Goal: Transaction & Acquisition: Purchase product/service

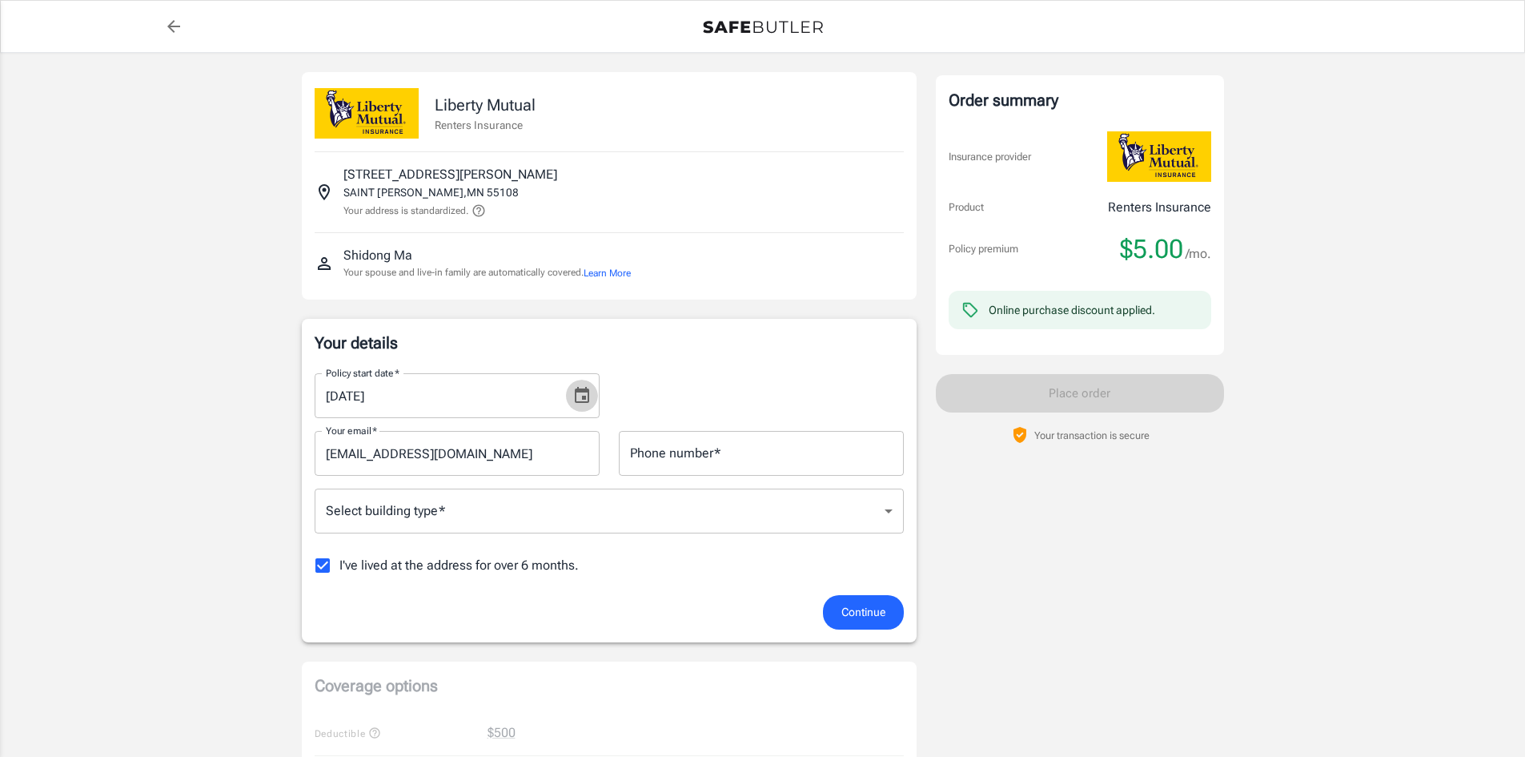
click at [579, 391] on icon "Choose date, selected date is Aug 22, 2025" at bounding box center [582, 395] width 14 height 16
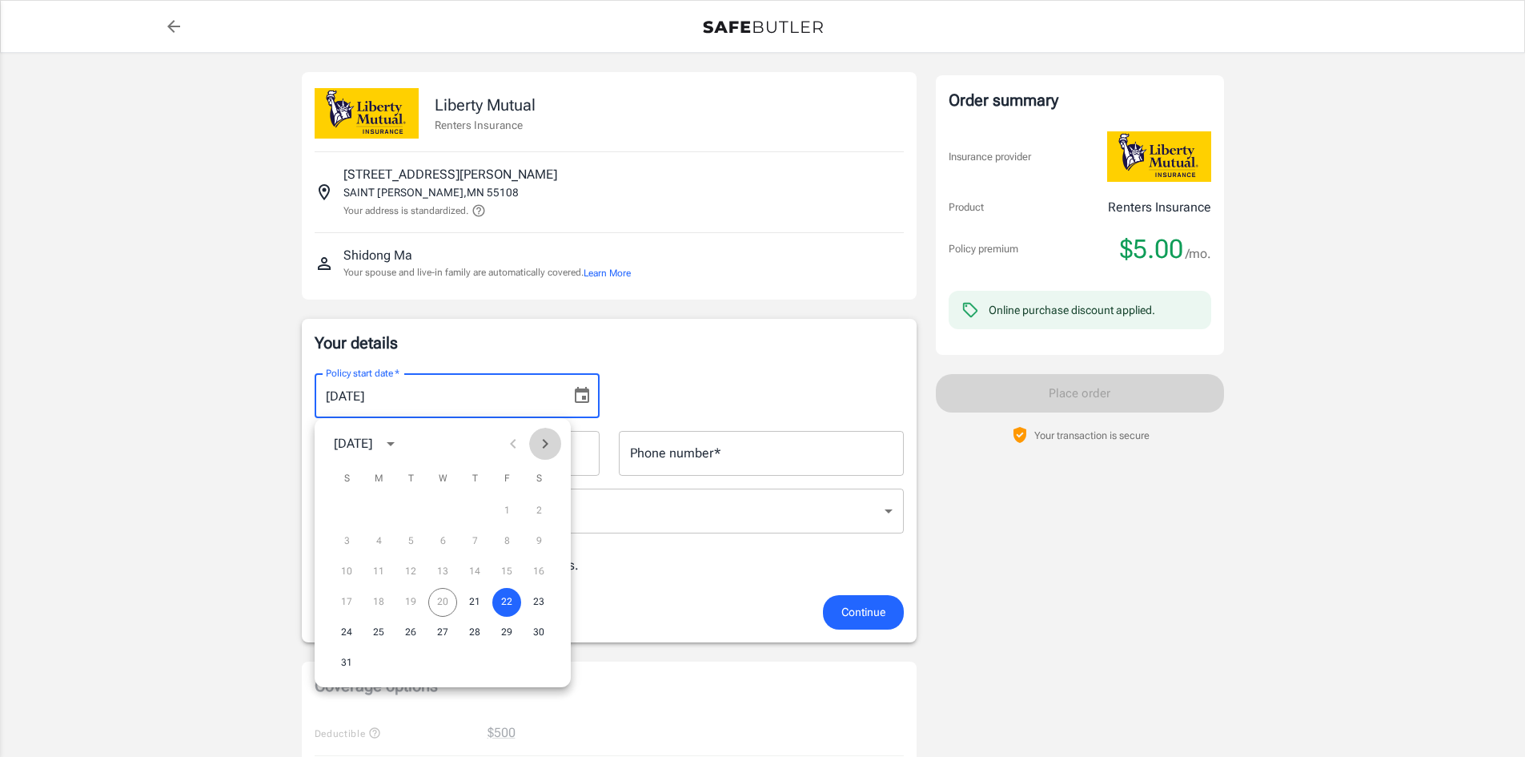
click at [547, 447] on icon "Next month" at bounding box center [545, 443] width 19 height 19
click at [383, 514] on button "1" at bounding box center [378, 510] width 29 height 29
type input "[DATE]"
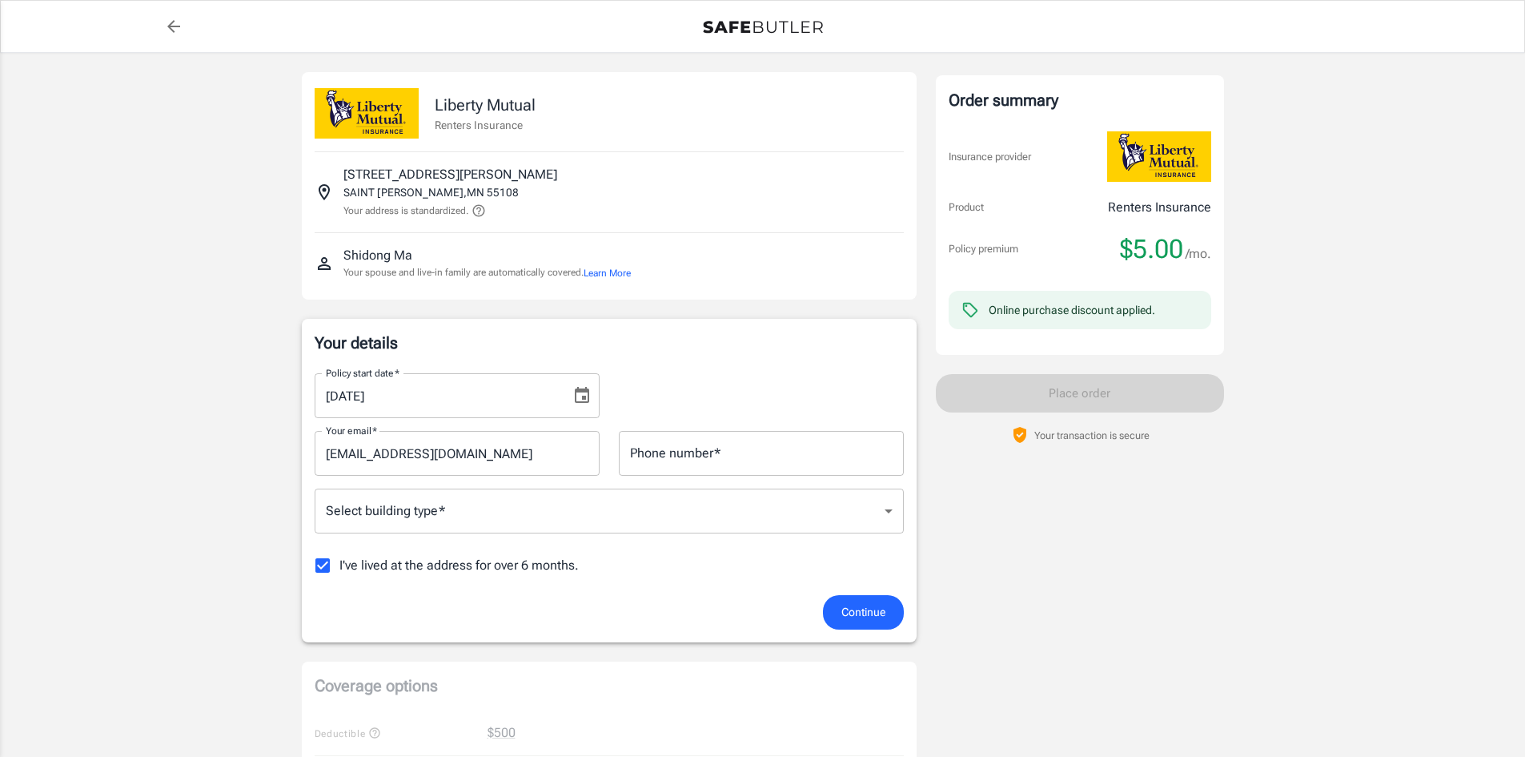
click at [700, 459] on input "Phone number   *" at bounding box center [761, 453] width 285 height 45
type input "6128102580"
click at [584, 400] on icon "Choose date, selected date is Sep 1, 2025" at bounding box center [581, 395] width 19 height 19
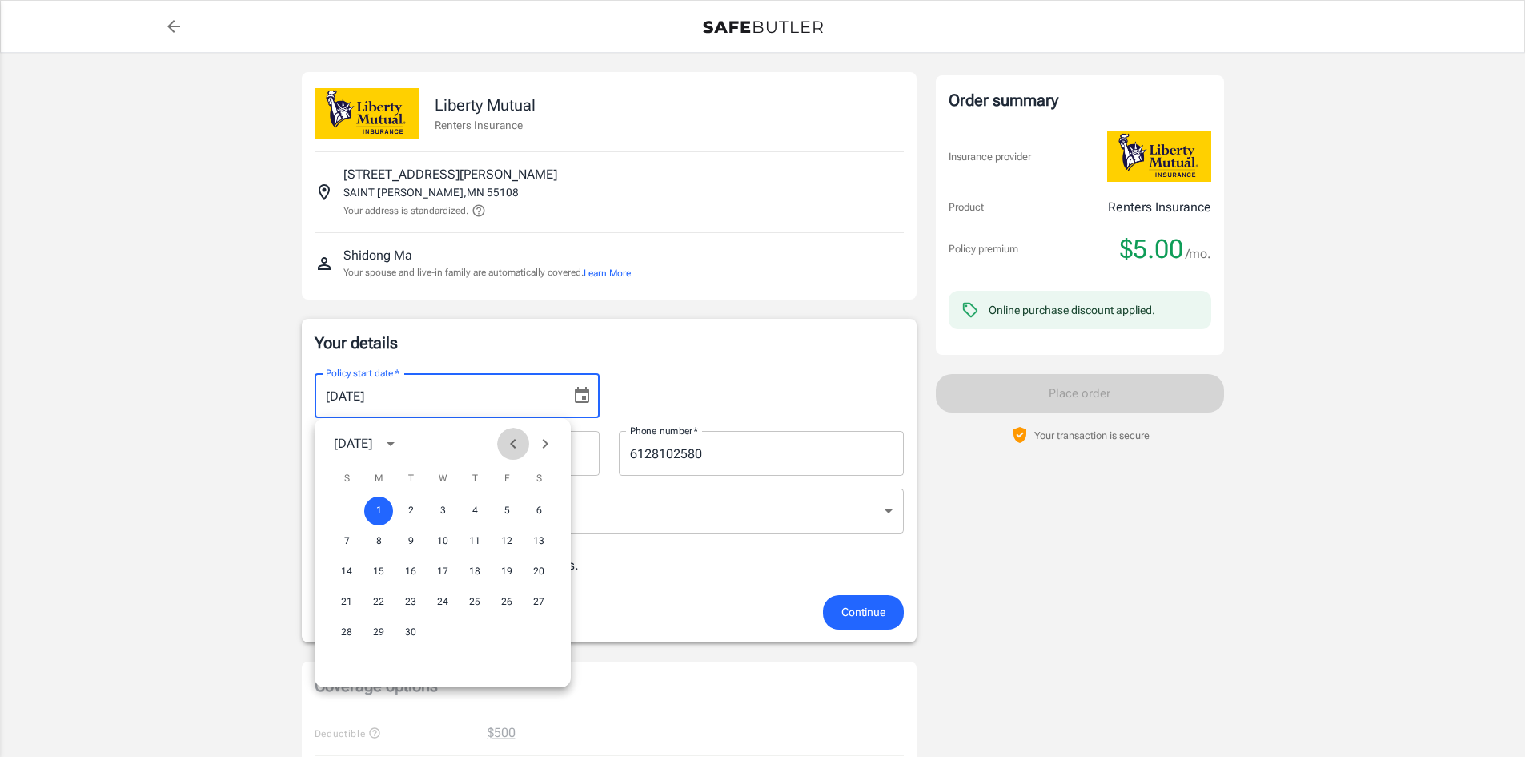
click at [512, 444] on icon "Previous month" at bounding box center [513, 444] width 6 height 10
click at [532, 633] on button "30" at bounding box center [538, 632] width 29 height 29
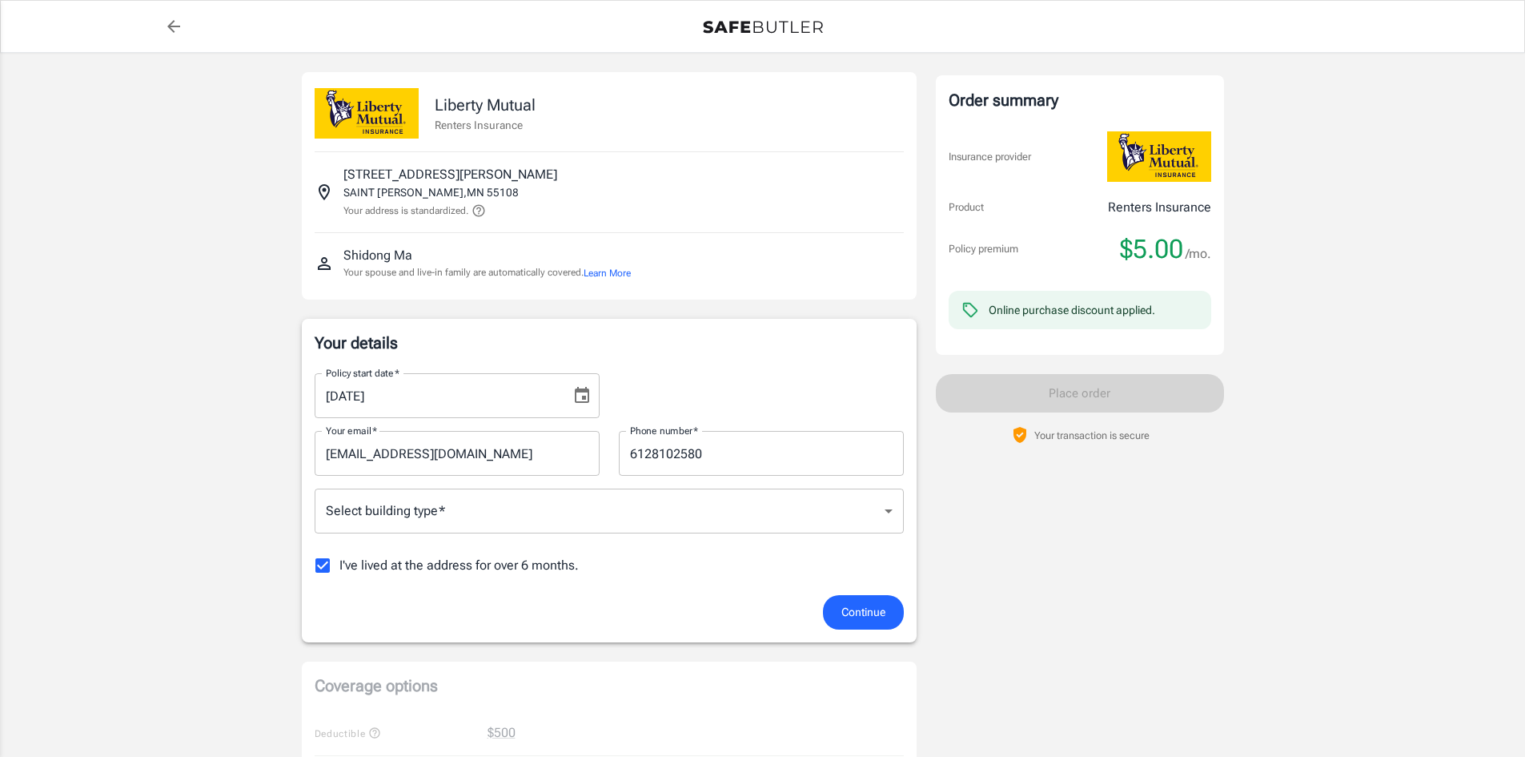
type input "[DATE]"
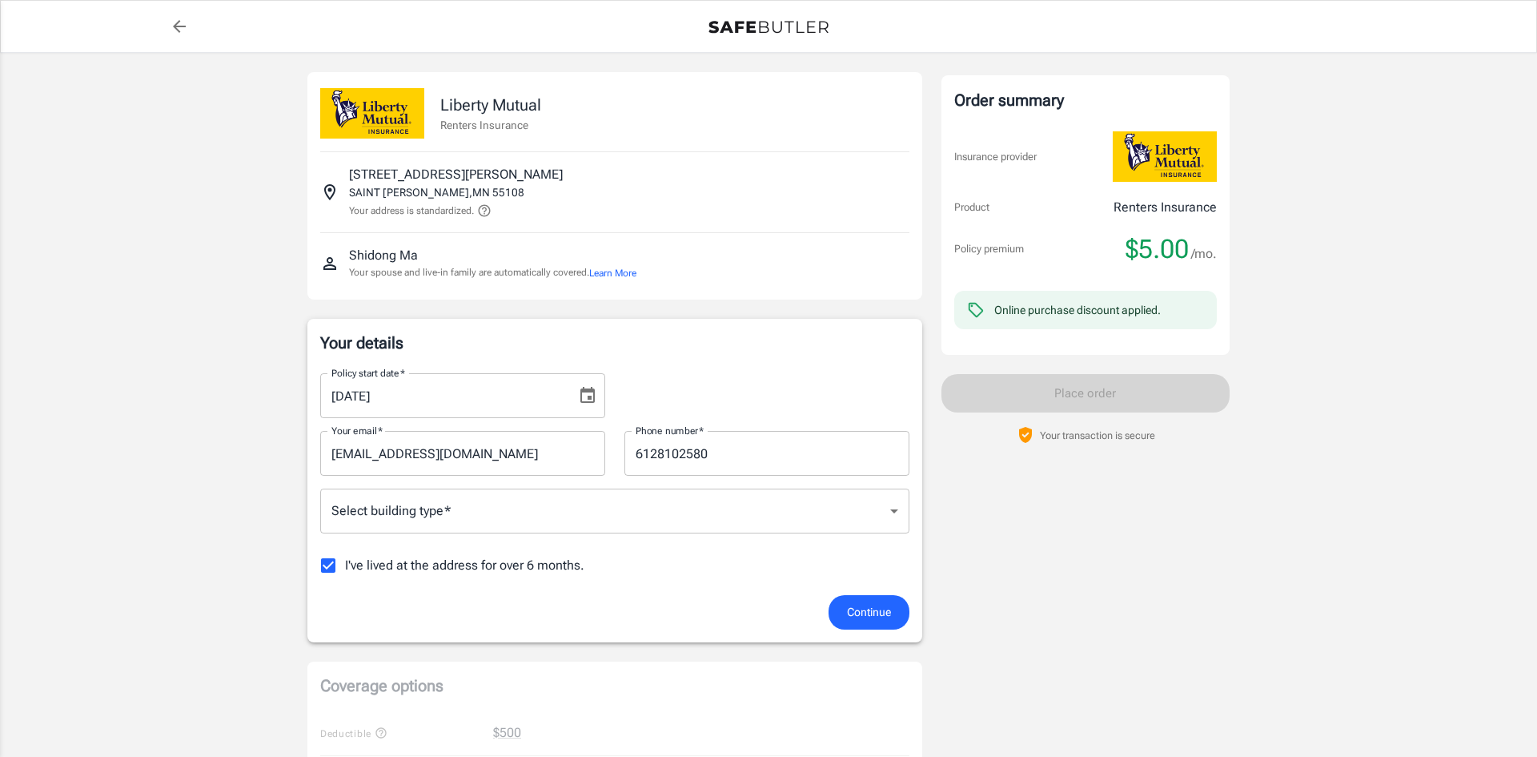
click at [506, 515] on body "Policy premium $ 5.00 /mo Liberty Mutual Renters Insurance [STREET_ADDRESS][PER…" at bounding box center [768, 757] width 1537 height 1514
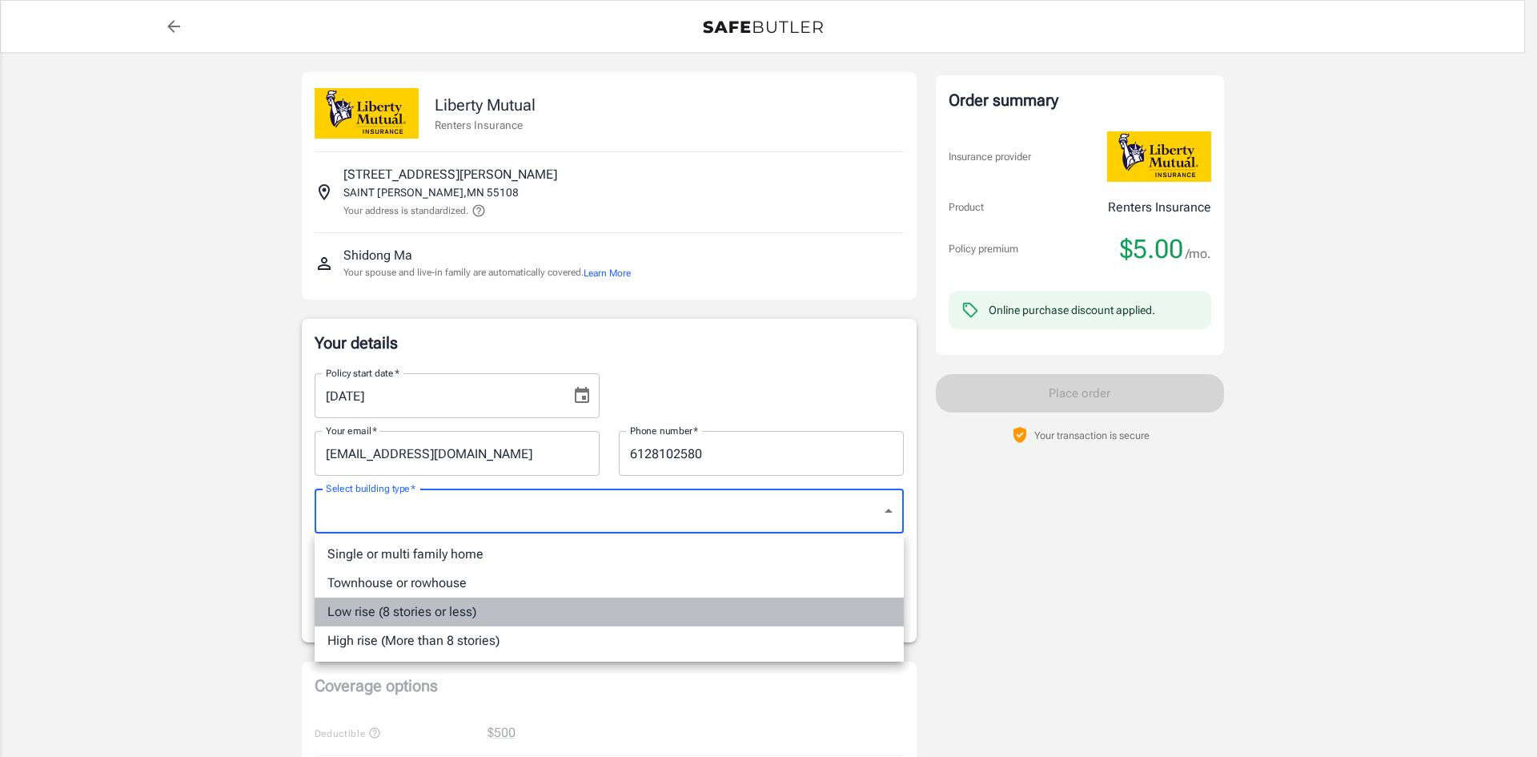
click at [427, 609] on li "Low rise (8 stories or less)" at bounding box center [609, 611] width 589 height 29
type input "lowrise"
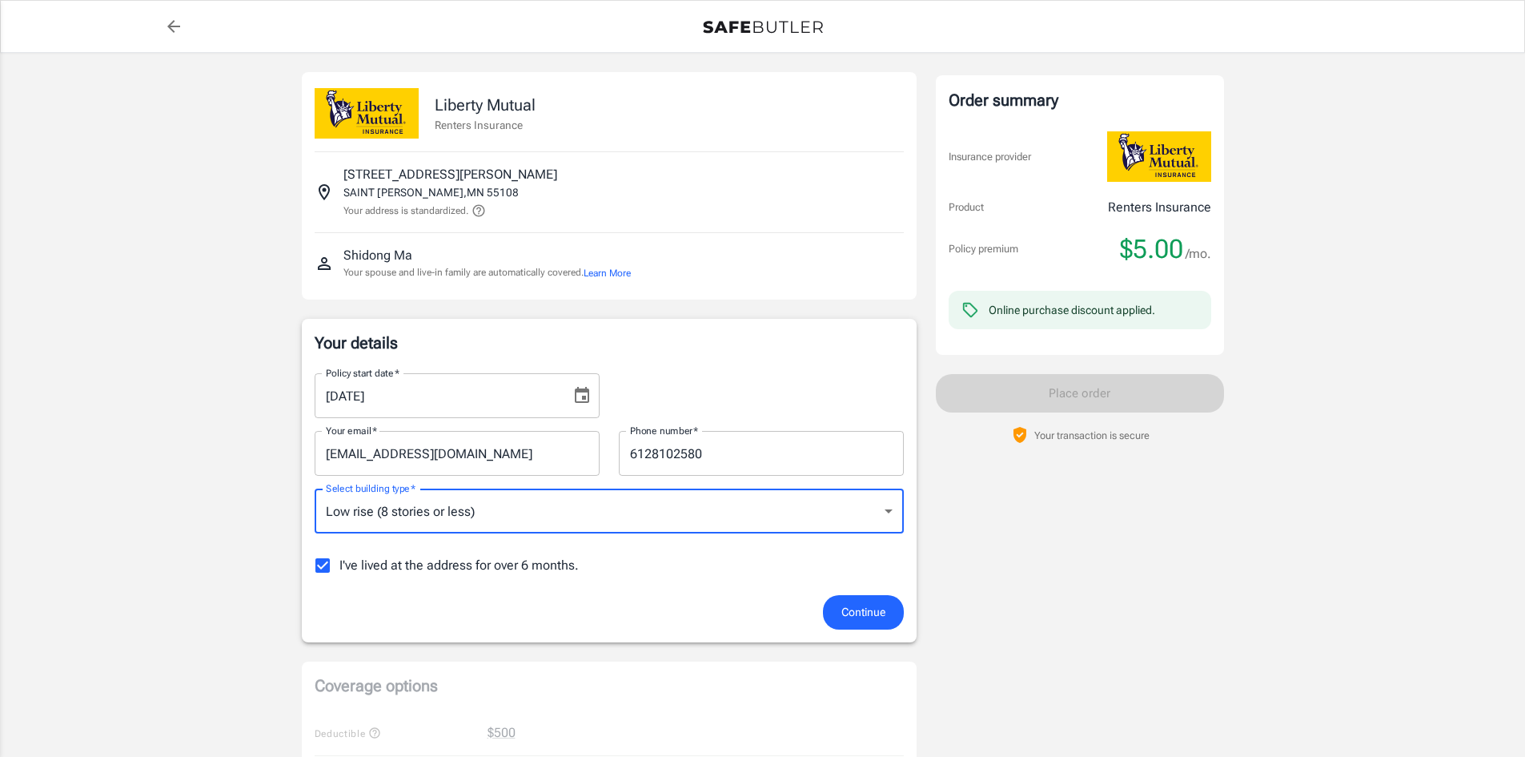
click at [861, 611] on span "Continue" at bounding box center [863, 612] width 44 height 20
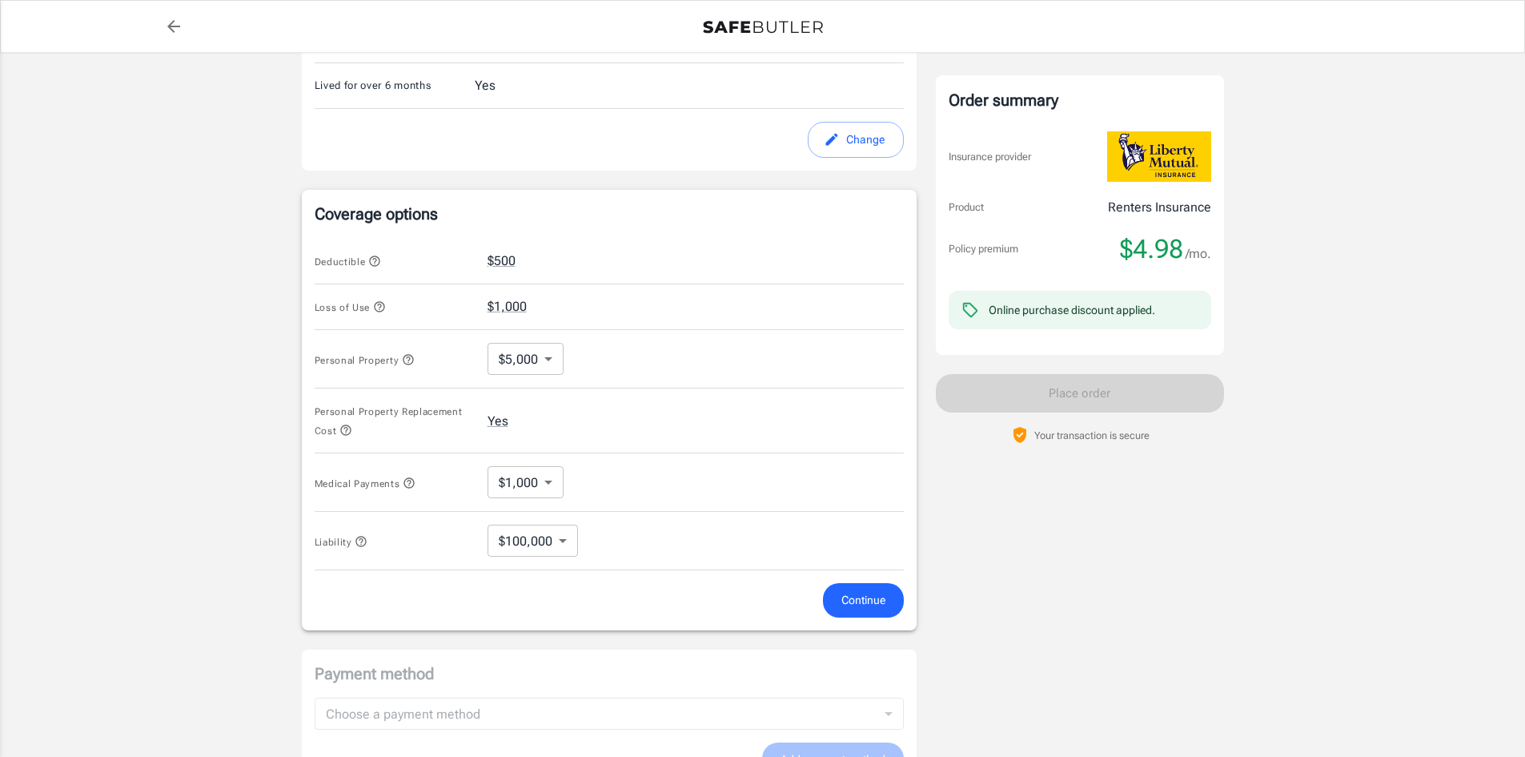
scroll to position [517, 0]
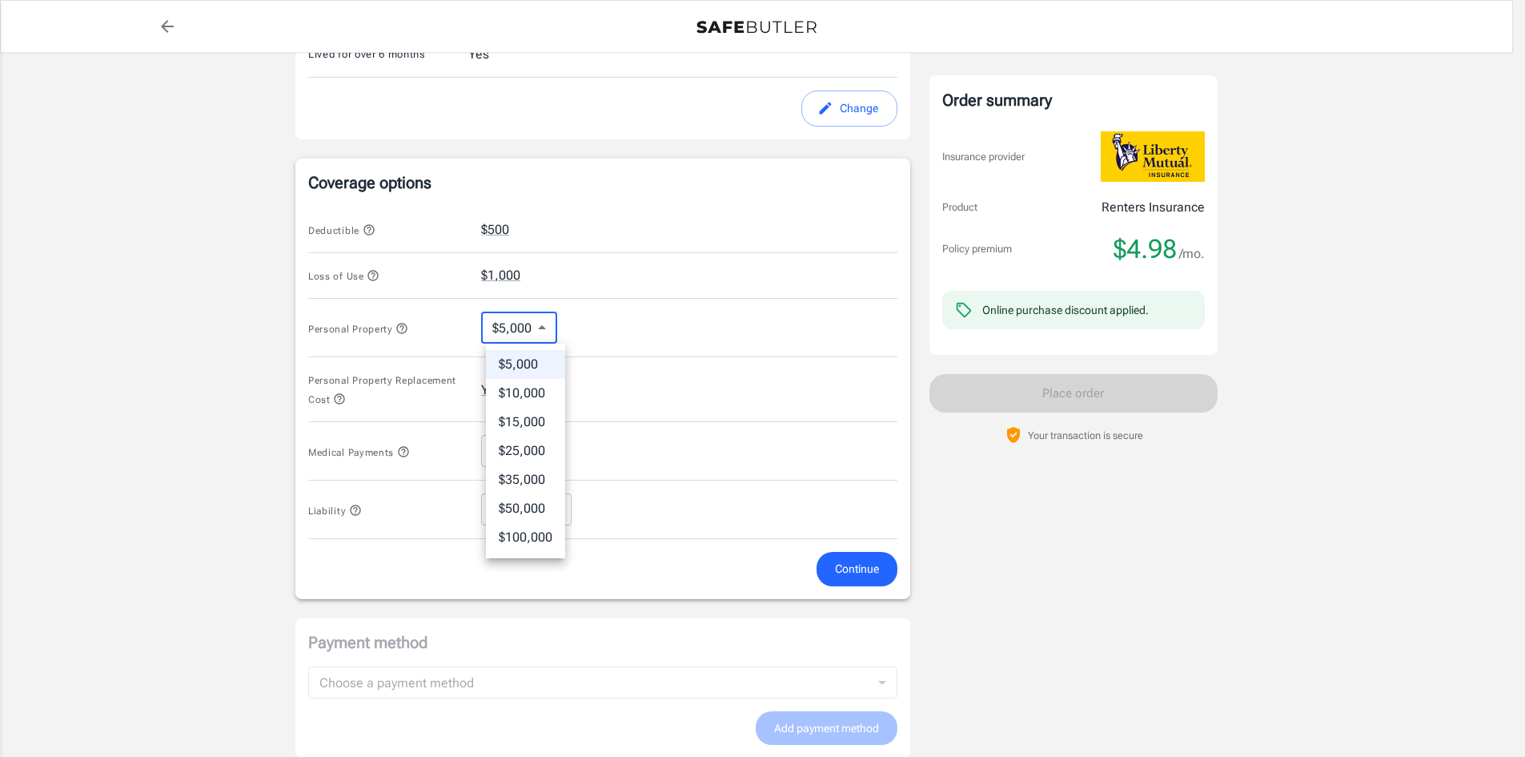
click at [547, 321] on body "Policy premium $ 4.98 /mo Liberty Mutual Renters Insurance [STREET_ADDRESS][PER…" at bounding box center [762, 247] width 1525 height 1528
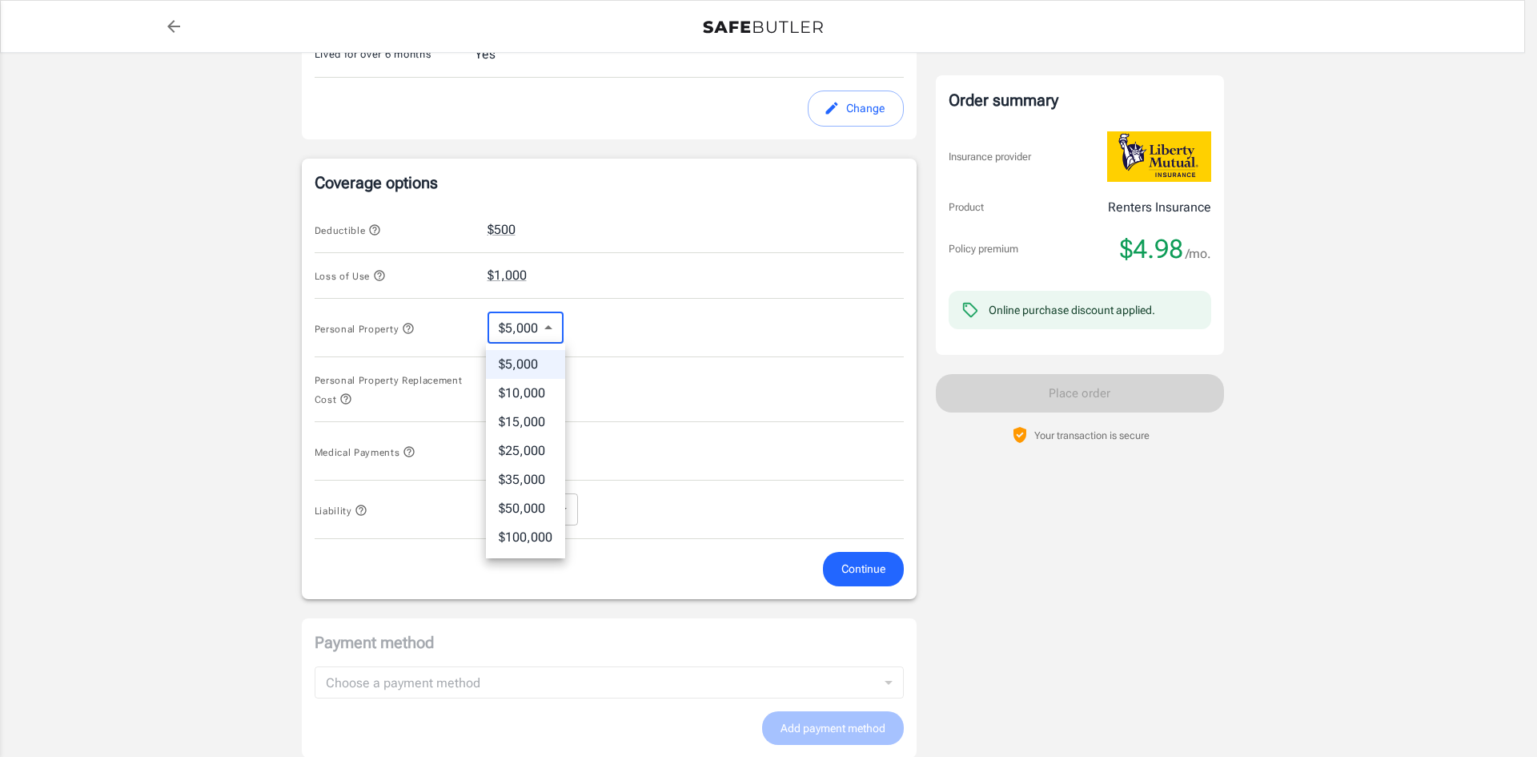
click at [545, 321] on div at bounding box center [768, 378] width 1537 height 757
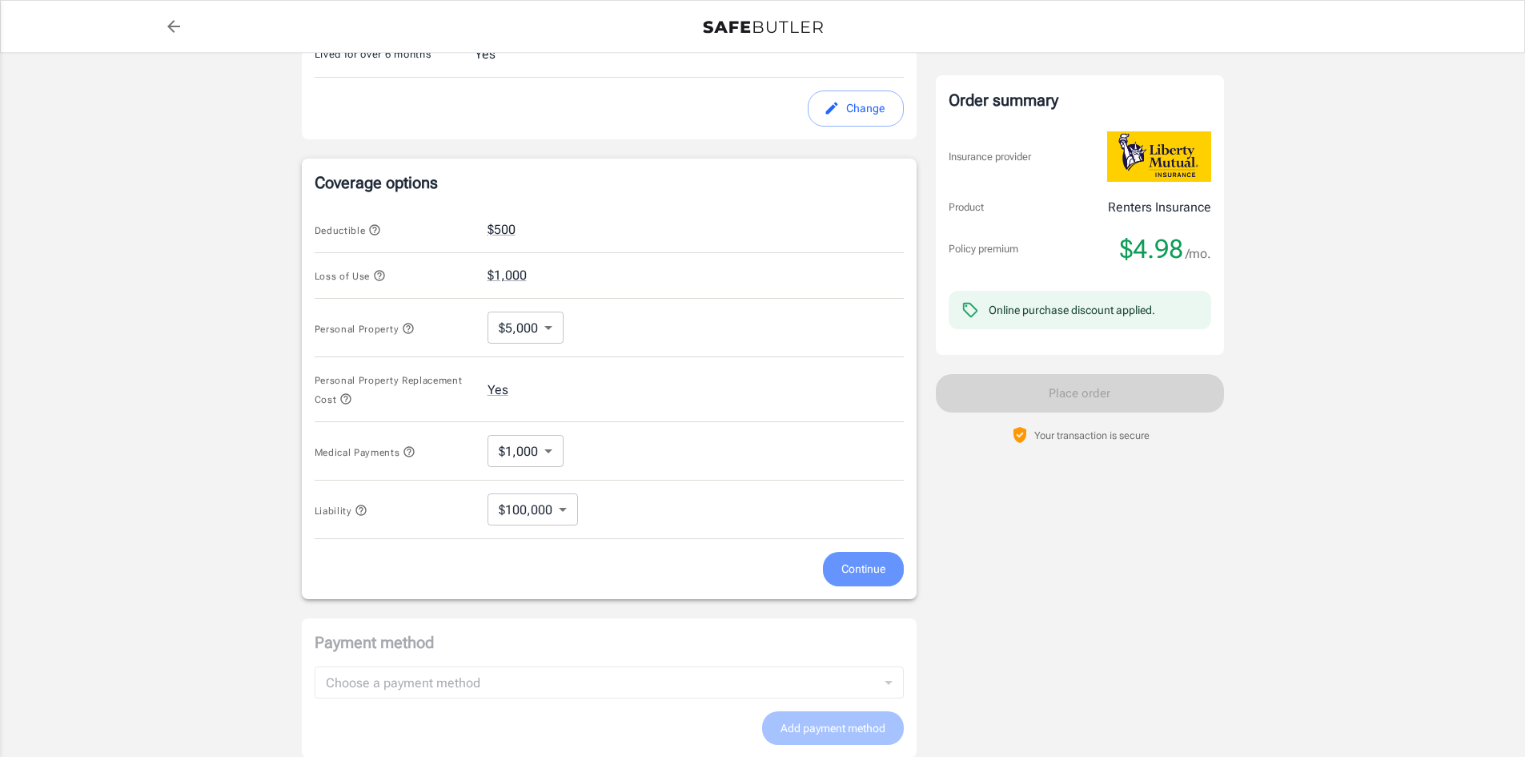
click at [865, 561] on span "Continue" at bounding box center [863, 569] width 44 height 20
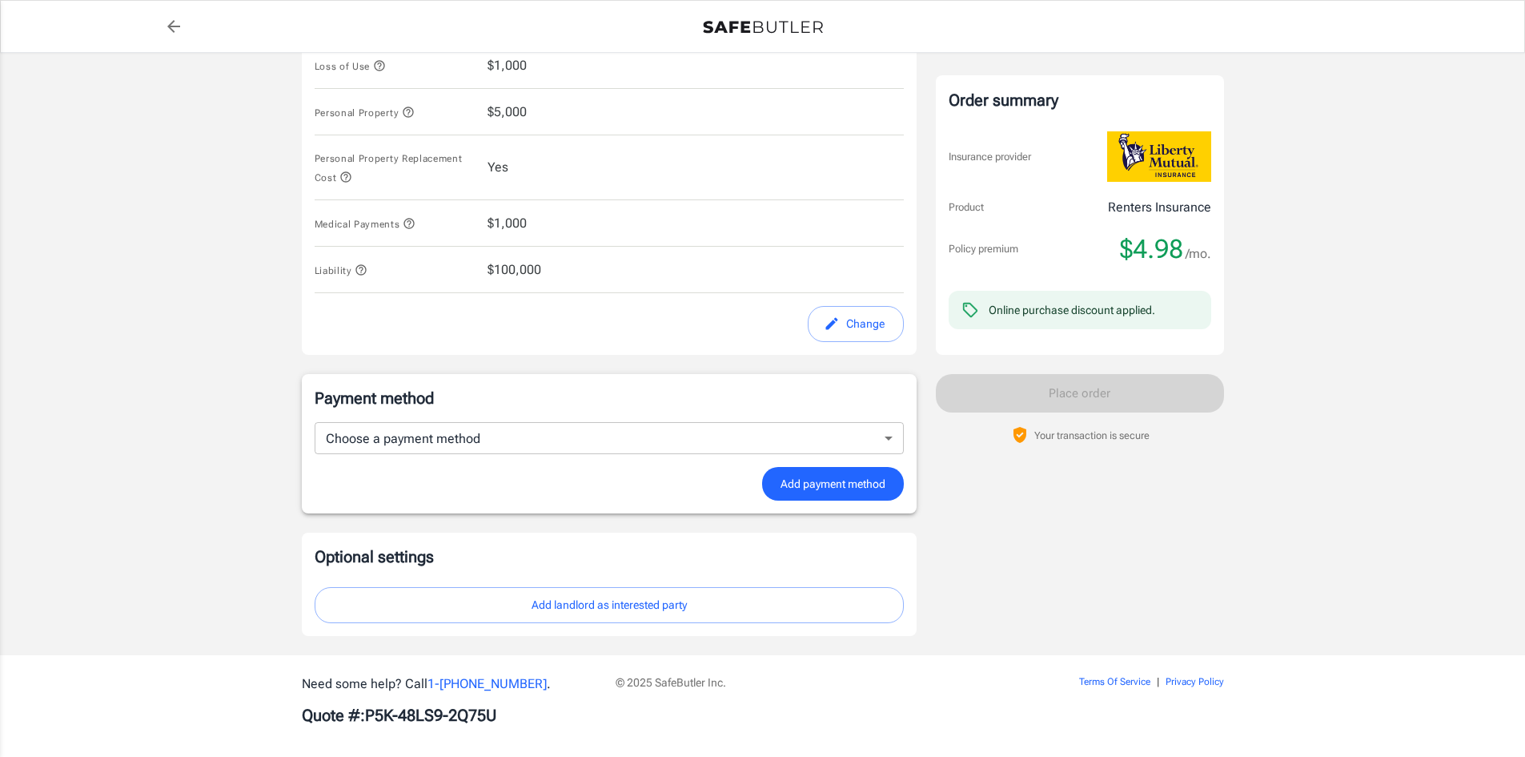
scroll to position [737, 0]
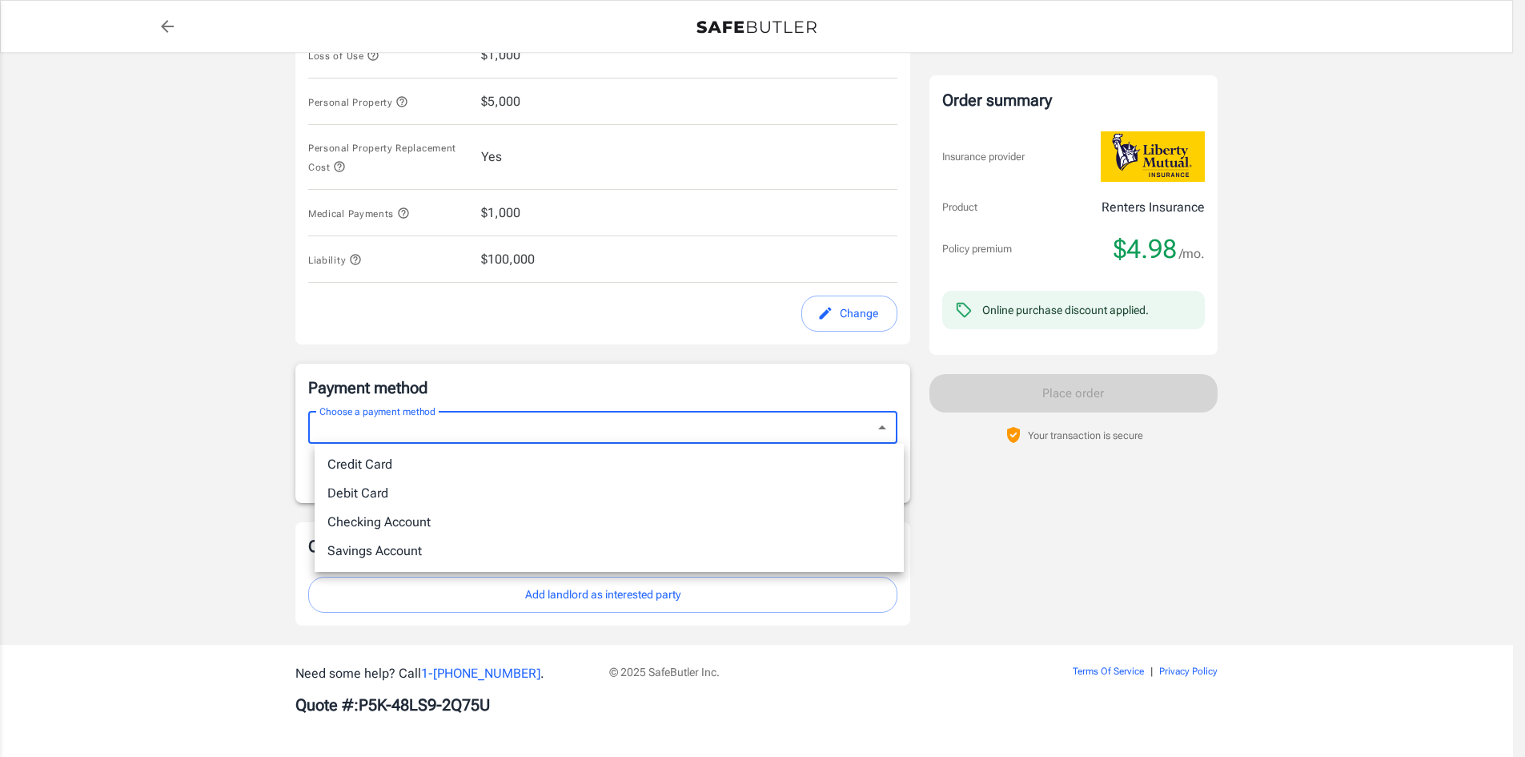
click at [414, 425] on body "Policy premium $ 4.98 /mo Liberty Mutual Renters Insurance [STREET_ADDRESS][PER…" at bounding box center [762, 10] width 1525 height 1494
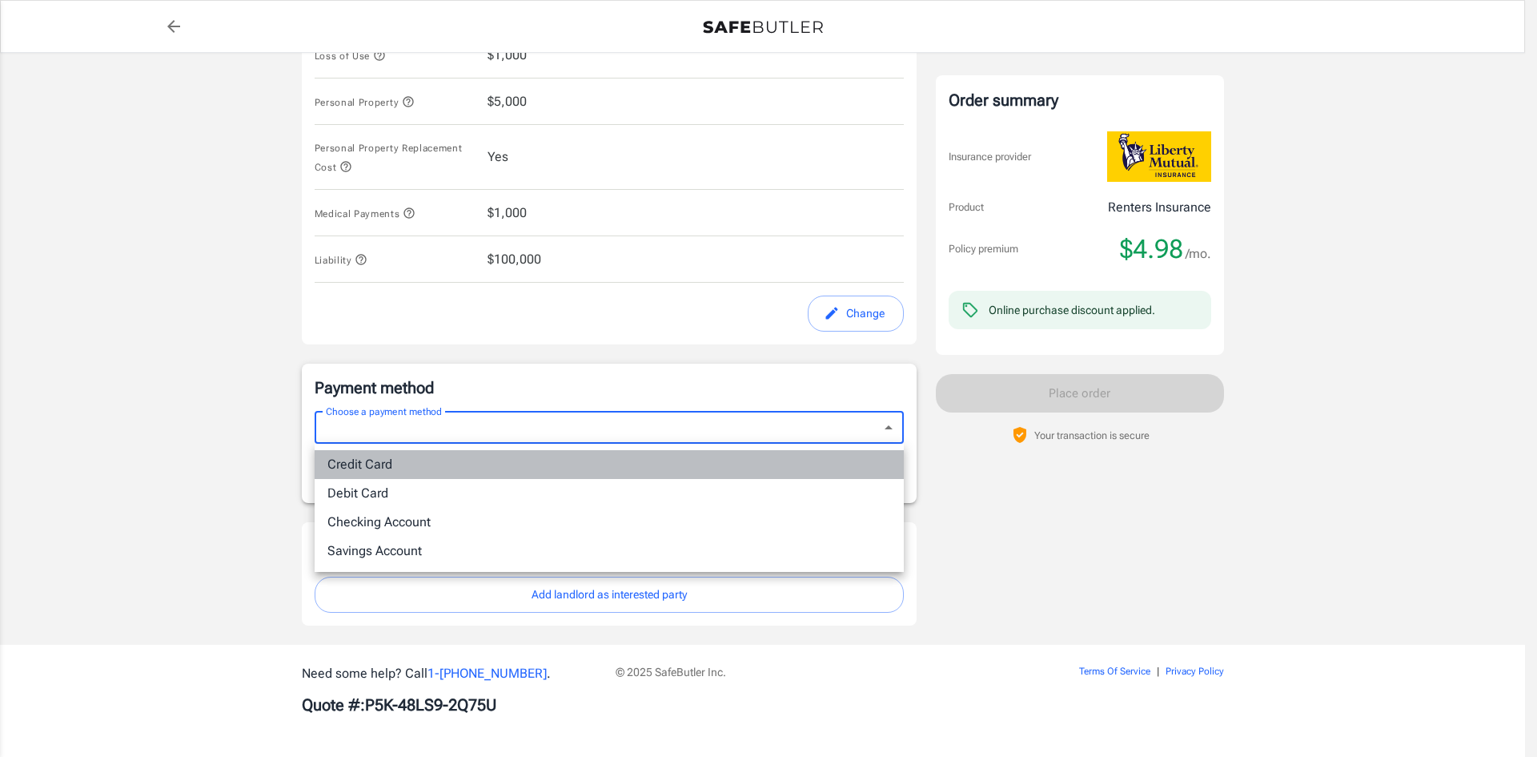
click at [370, 468] on li "Credit Card" at bounding box center [609, 464] width 589 height 29
type input "credit"
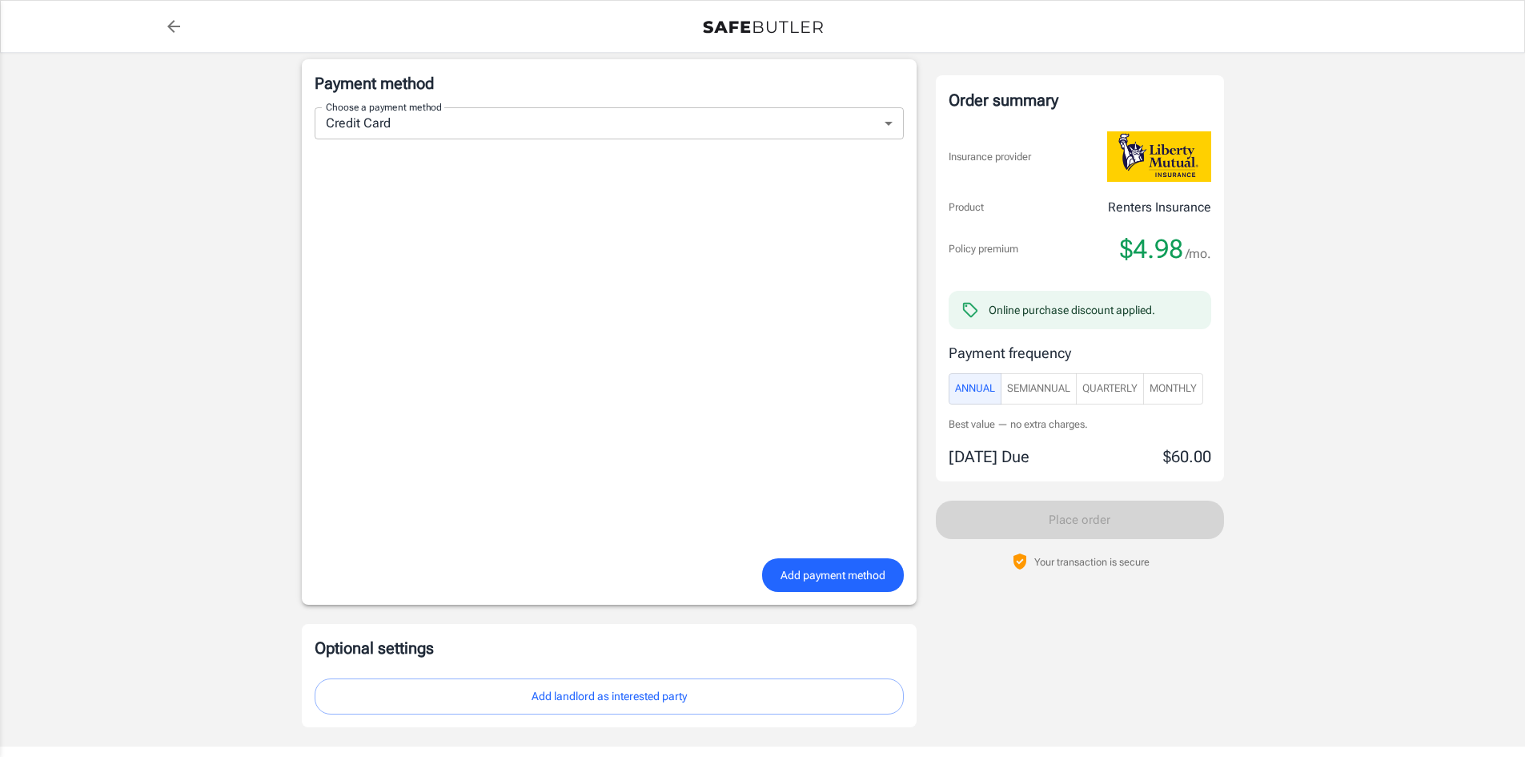
scroll to position [1063, 0]
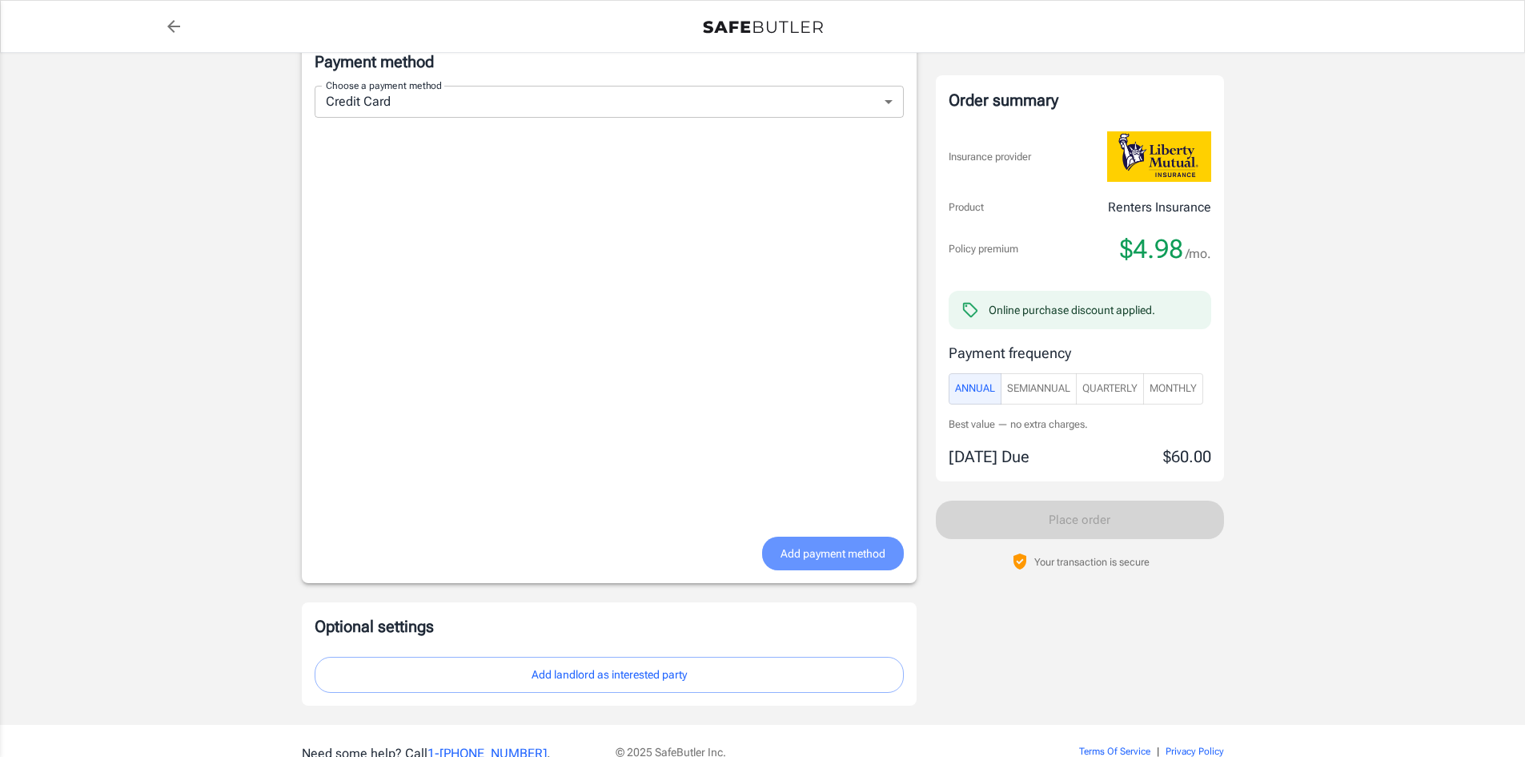
click at [828, 560] on span "Add payment method" at bounding box center [833, 554] width 105 height 20
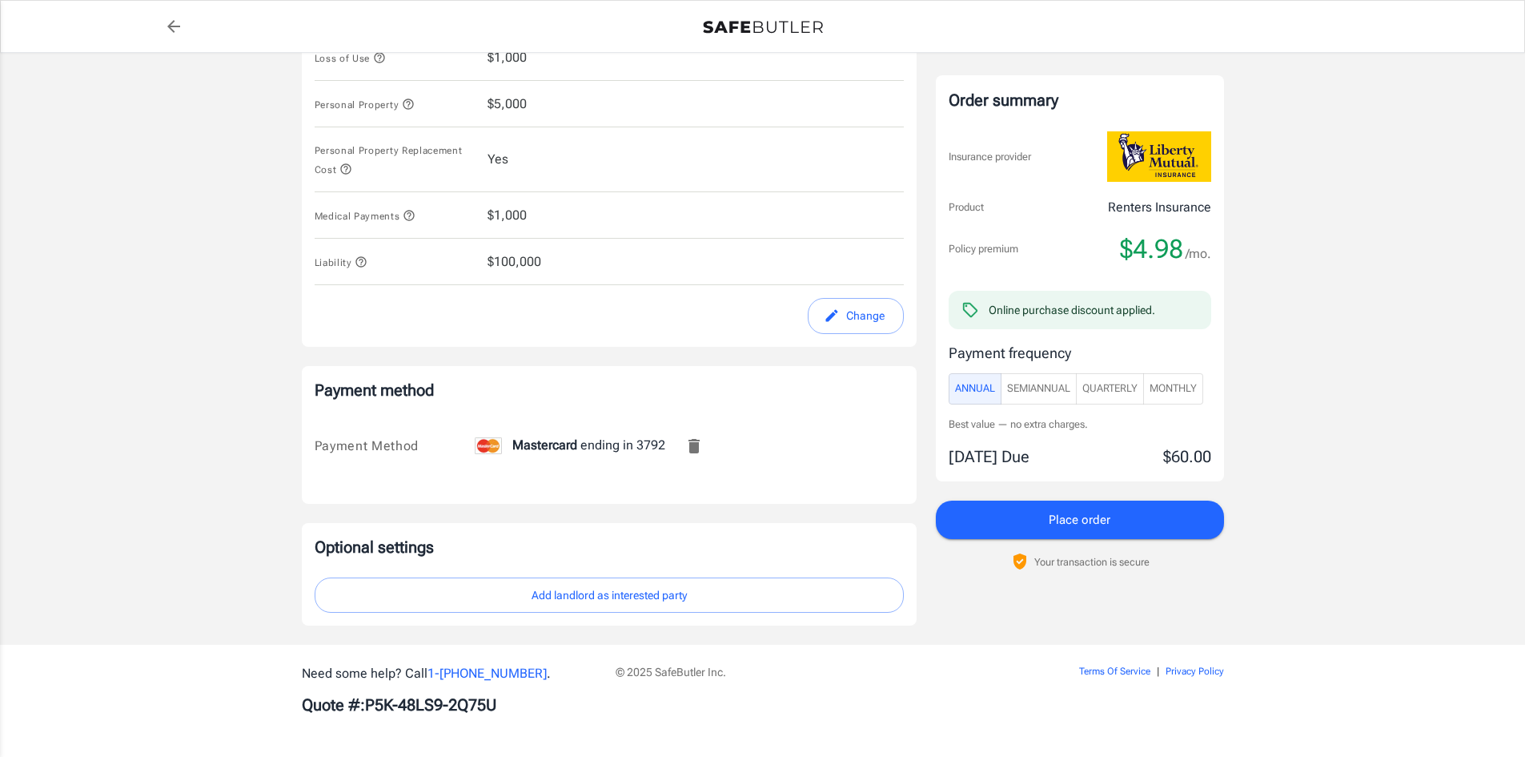
scroll to position [735, 0]
click at [633, 597] on button "Add landlord as interested party" at bounding box center [609, 595] width 589 height 36
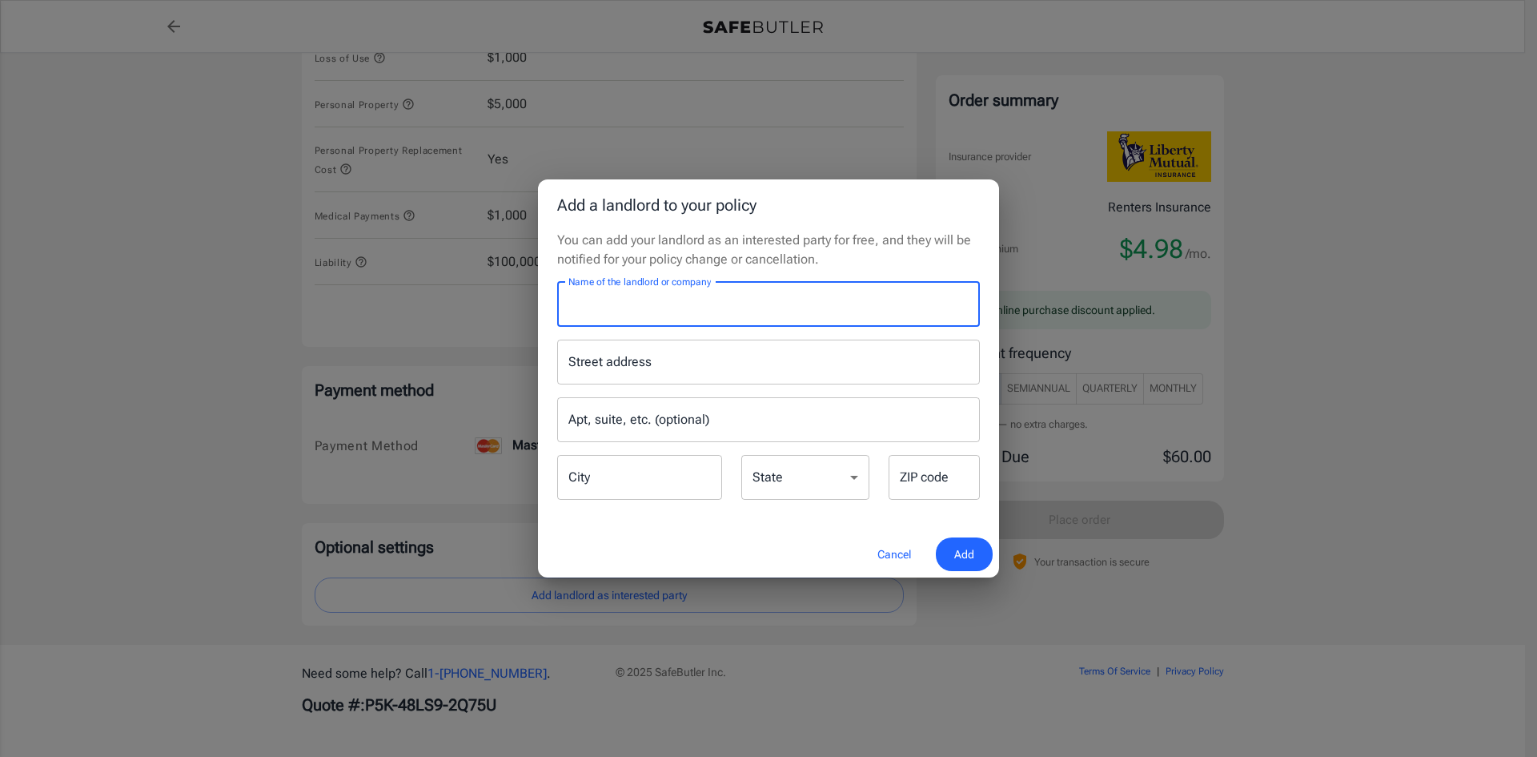
click at [594, 301] on input "Name of the landlord or company" at bounding box center [768, 304] width 423 height 45
type input "[GEOGRAPHIC_DATA]"
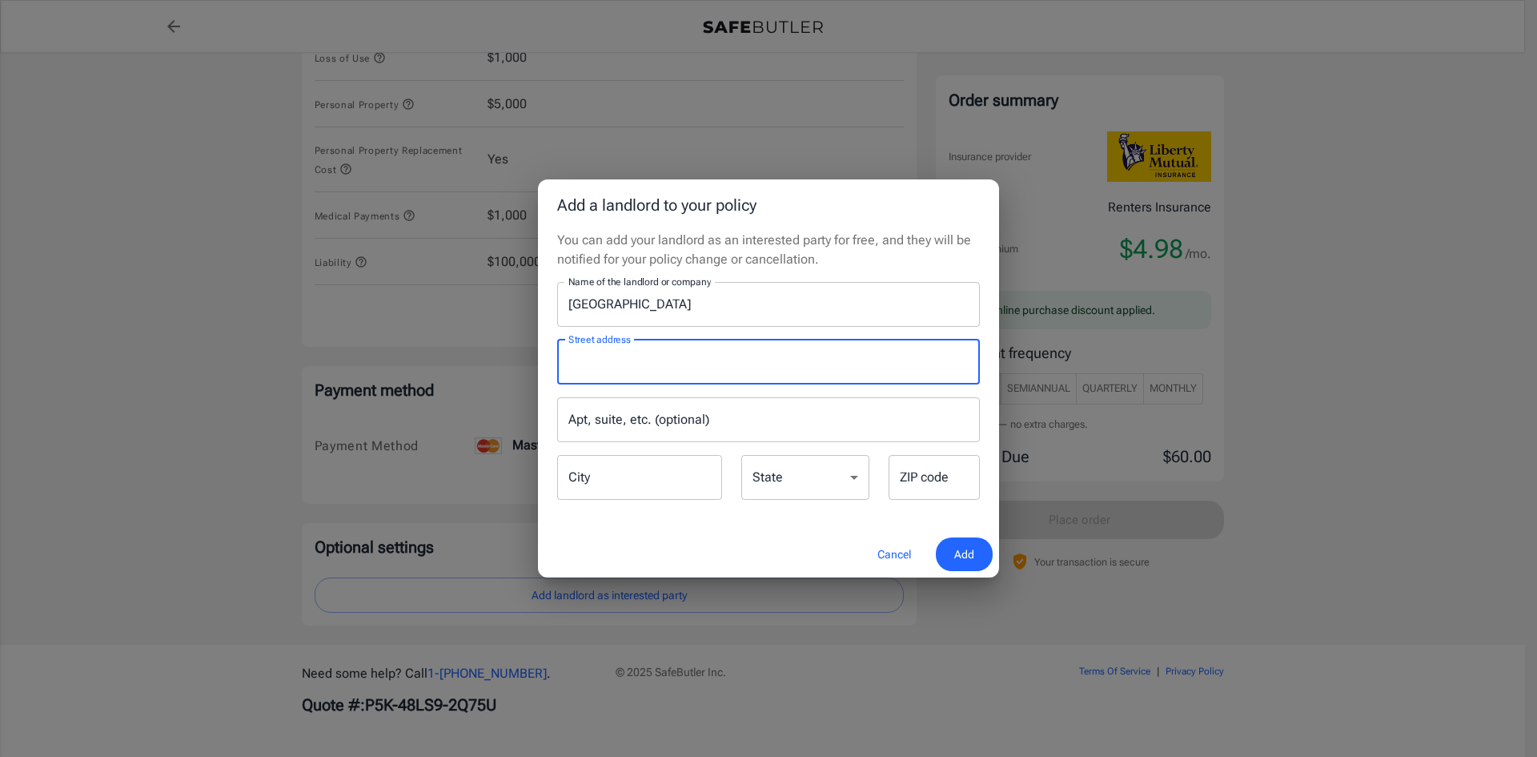
click at [630, 361] on input "Street address" at bounding box center [768, 362] width 408 height 30
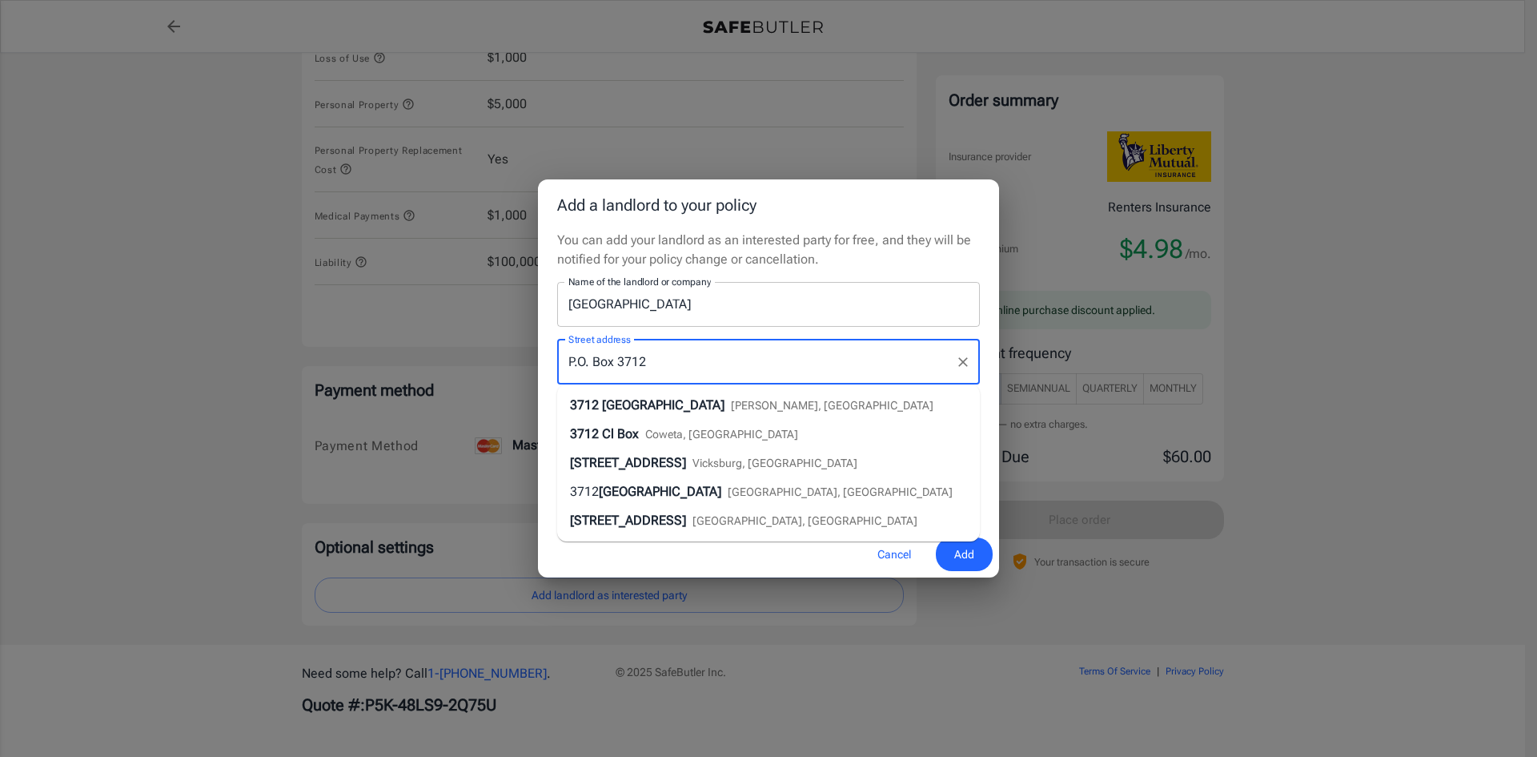
click at [708, 354] on input "P.O. Box 3712" at bounding box center [756, 362] width 384 height 30
type input "P.O. Box 3712"
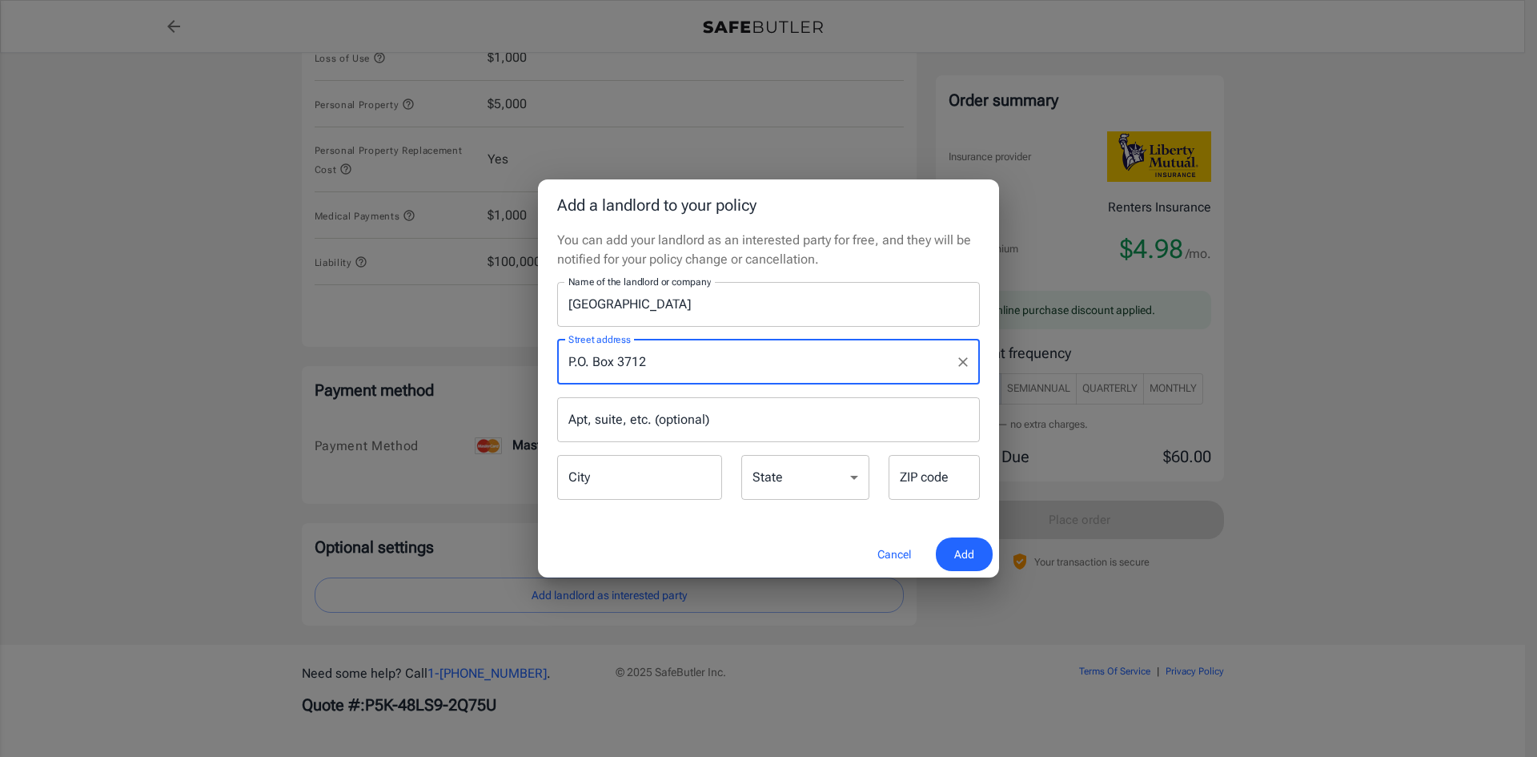
click at [613, 480] on input "City" at bounding box center [639, 477] width 165 height 45
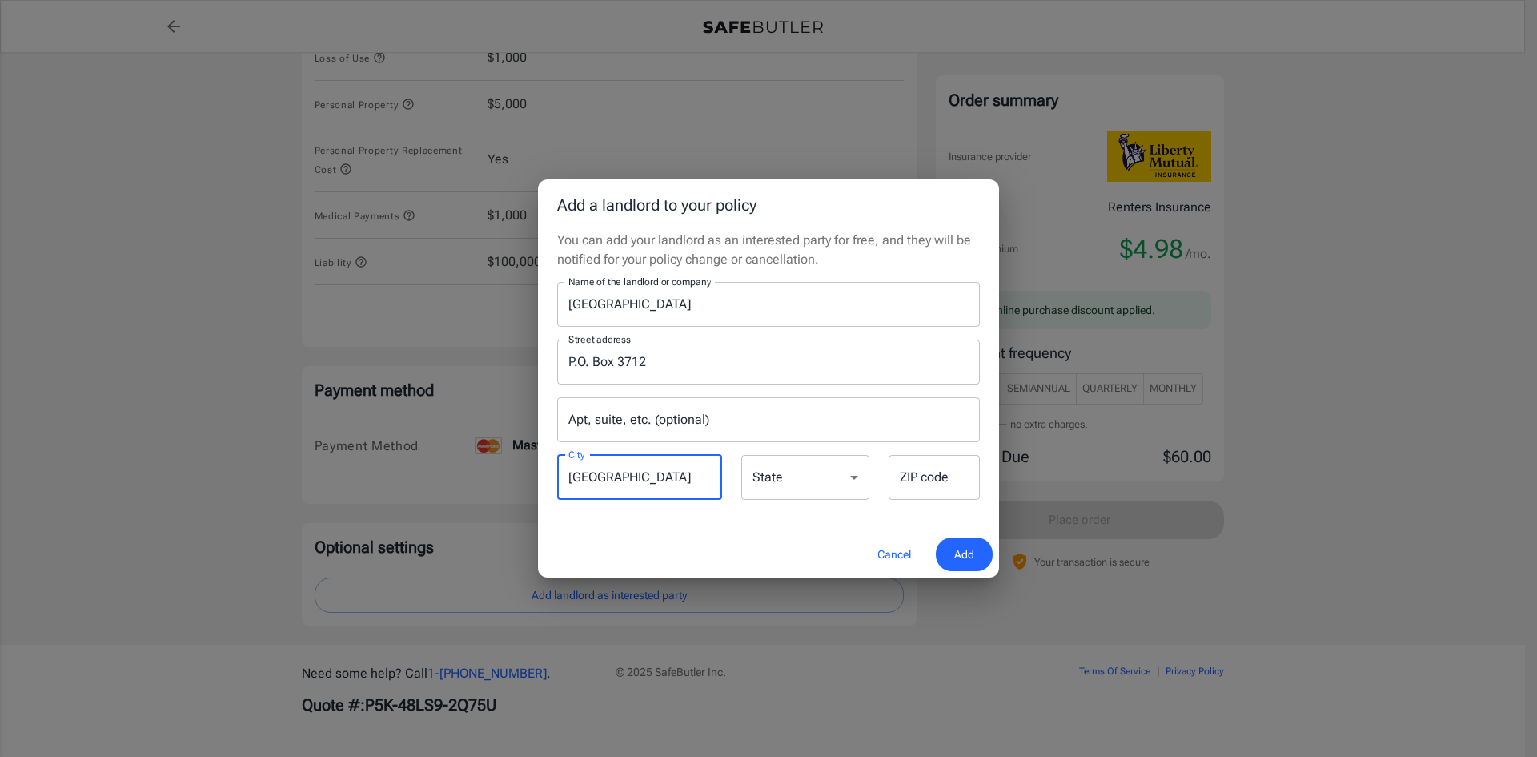
type input "[GEOGRAPHIC_DATA]"
click at [858, 476] on select "[US_STATE] [US_STATE] [US_STATE] [US_STATE] [US_STATE] [US_STATE] [US_STATE] [U…" at bounding box center [805, 477] width 128 height 45
select select "NY"
click at [741, 455] on select "[US_STATE] [US_STATE] [US_STATE] [US_STATE] [US_STATE] [US_STATE] [US_STATE] [U…" at bounding box center [805, 477] width 128 height 45
click at [948, 481] on input "ZIP code" at bounding box center [934, 477] width 91 height 45
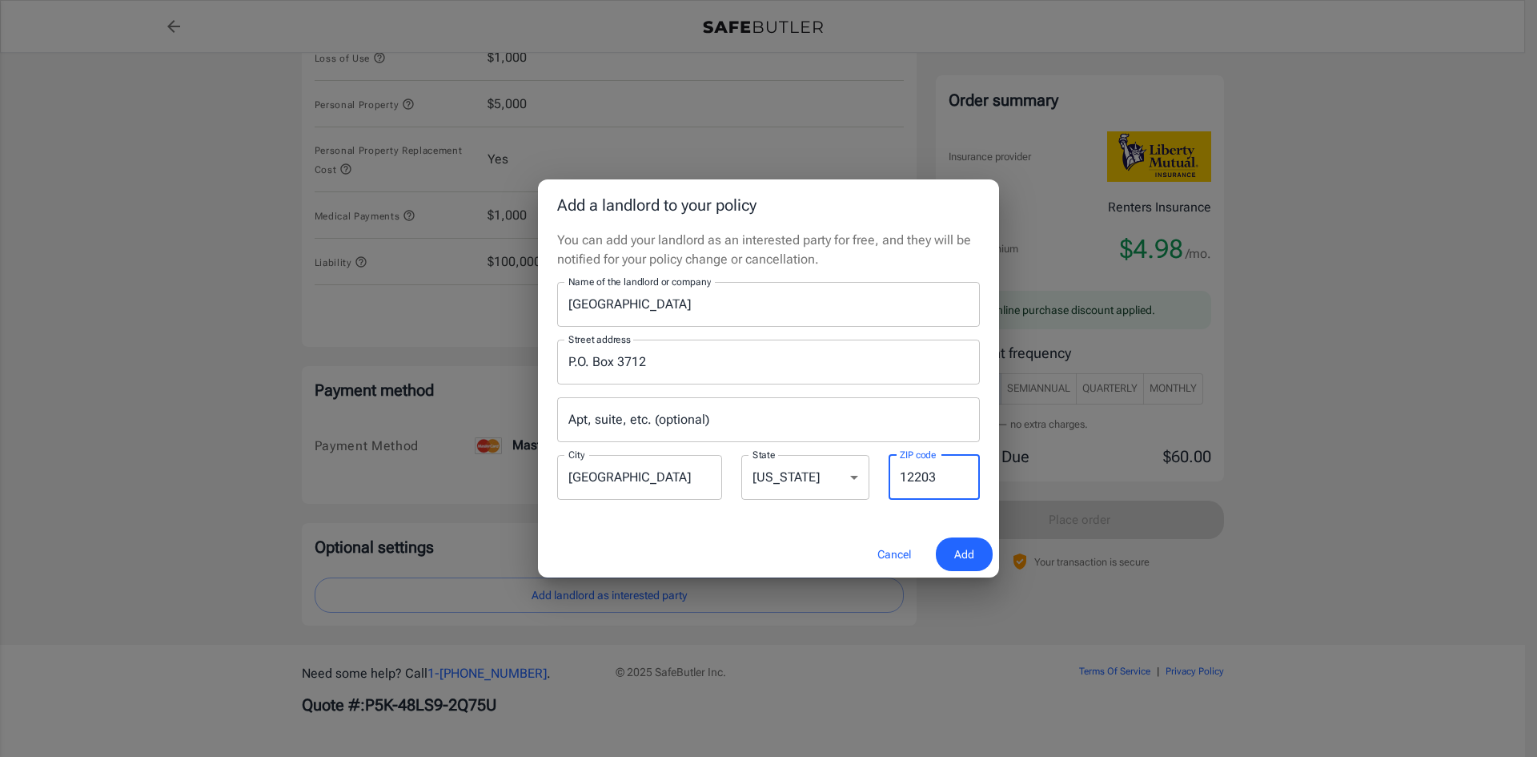
type input "12203"
click at [973, 551] on span "Add" at bounding box center [964, 554] width 20 height 20
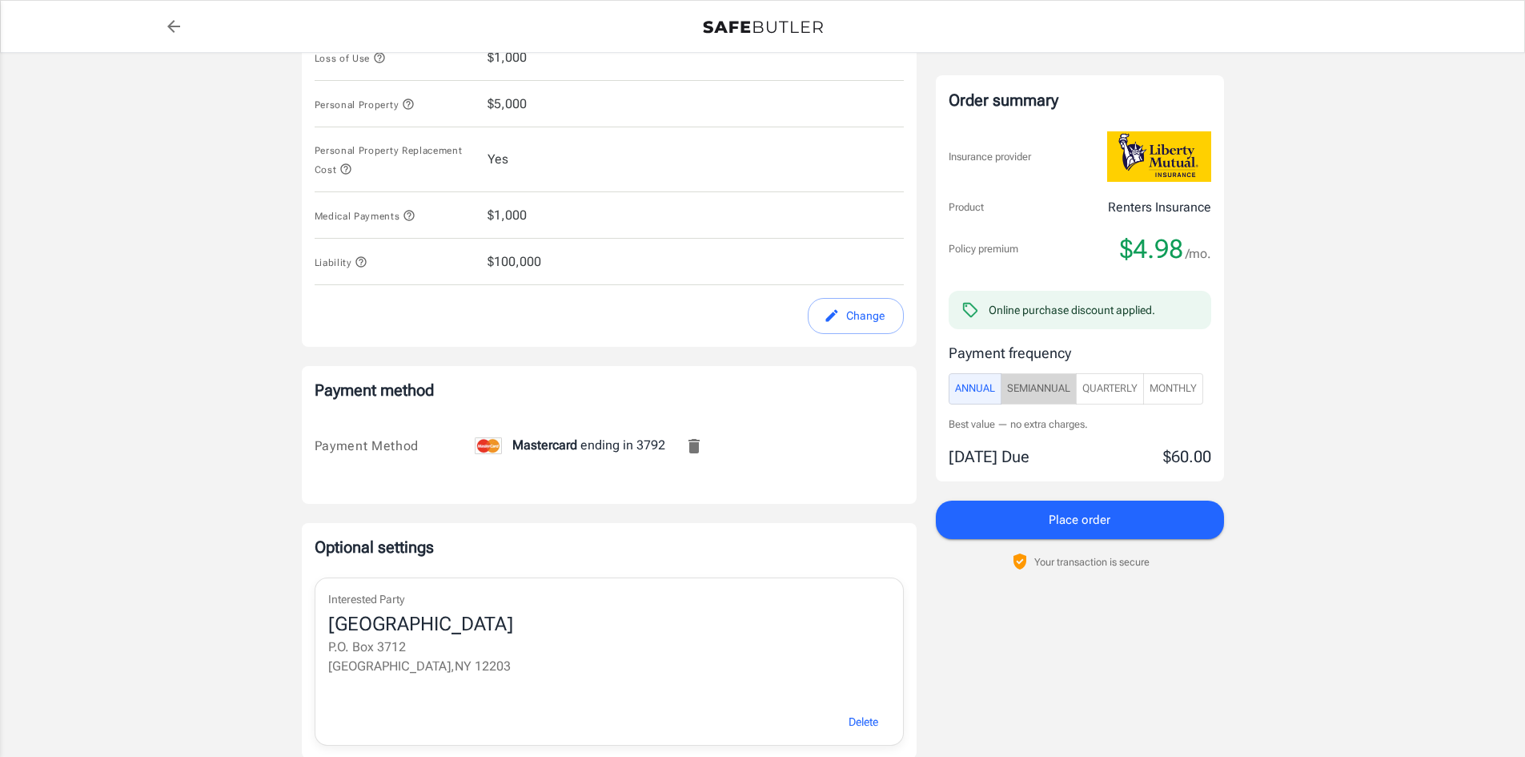
click at [1037, 382] on span "SemiAnnual" at bounding box center [1038, 388] width 63 height 18
click at [967, 392] on span "Annual" at bounding box center [975, 388] width 40 height 18
click at [1074, 515] on span "Place order" at bounding box center [1080, 519] width 62 height 21
